Goal: Register for event/course

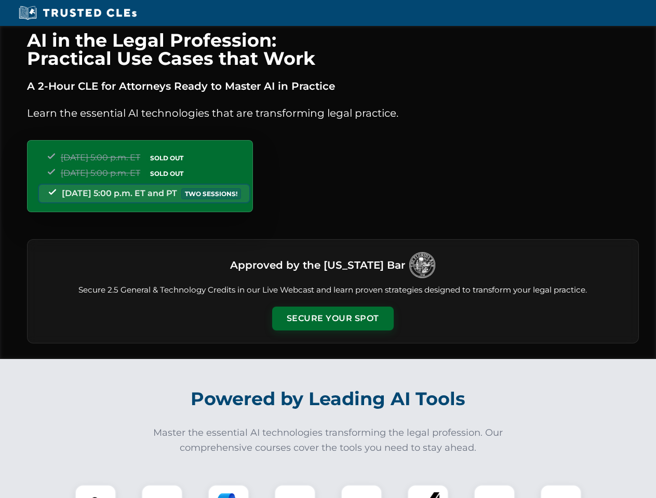
click at [332, 319] on button "Secure Your Spot" at bounding box center [332, 319] width 121 height 24
click at [96, 492] on img at bounding box center [95, 506] width 30 height 30
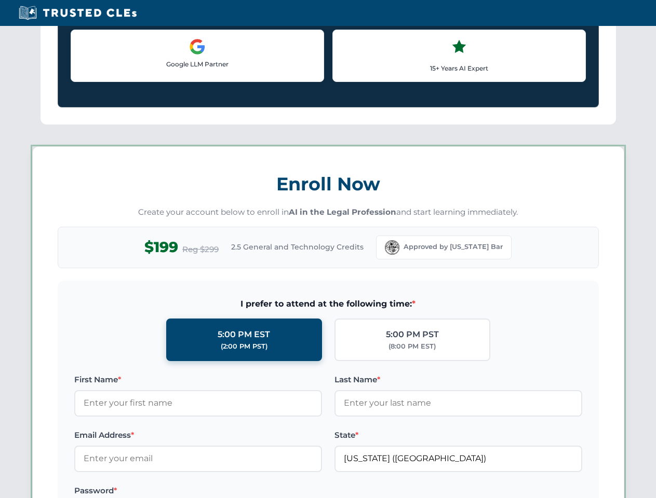
click at [228, 492] on label "Password *" at bounding box center [198, 491] width 248 height 12
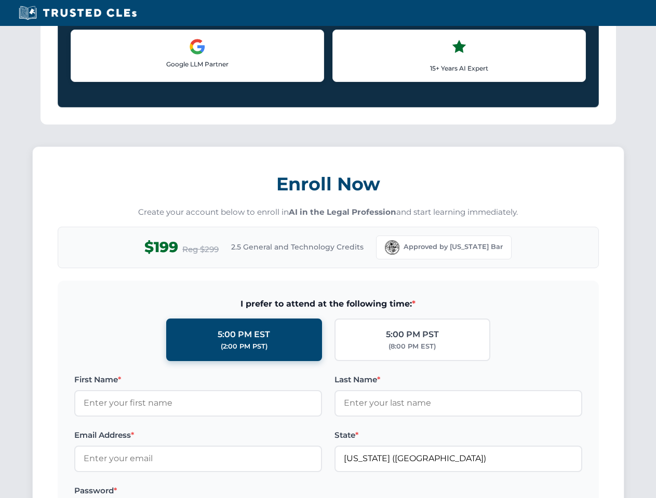
scroll to position [1019, 0]
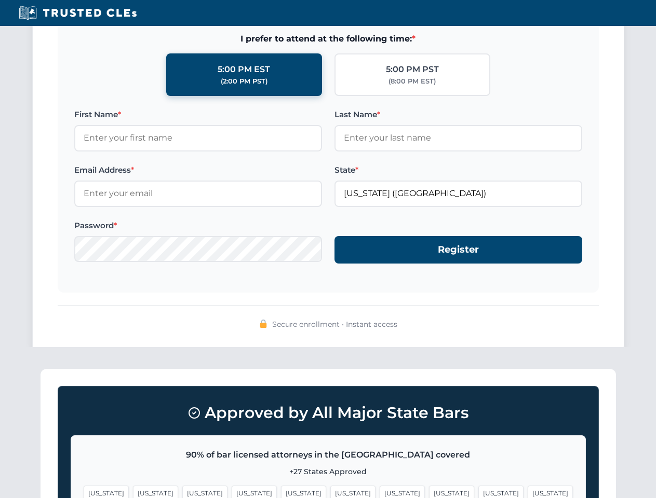
click at [478, 492] on span "[US_STATE]" at bounding box center [500, 493] width 45 height 15
